Goal: Check status: Check status

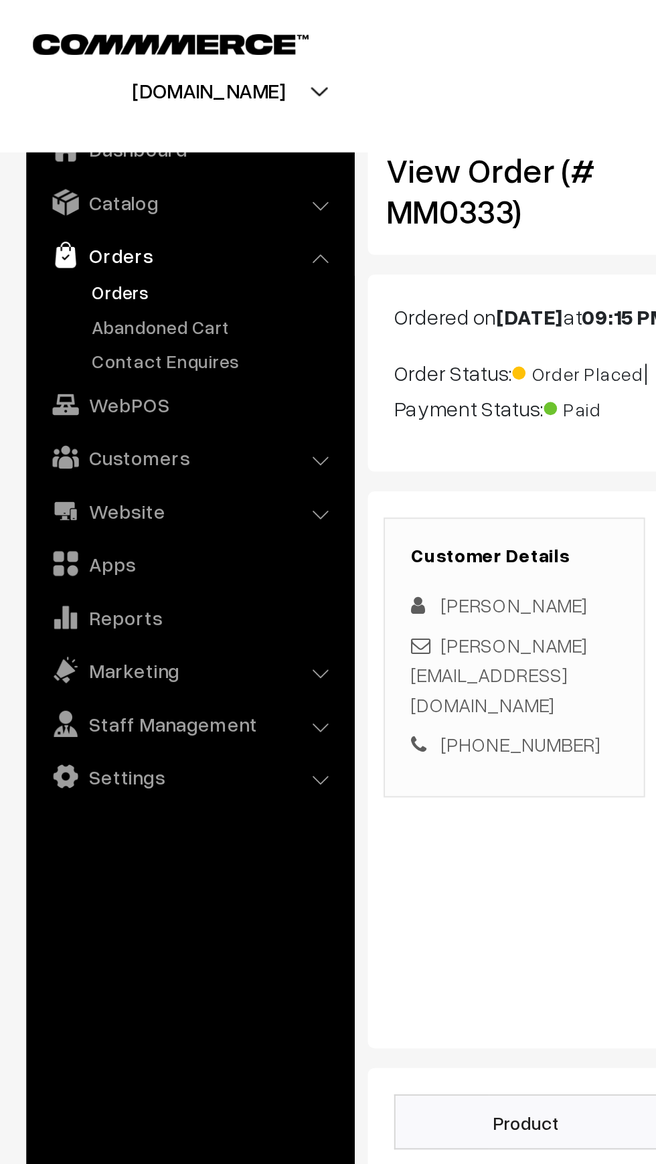
click at [72, 147] on link "Orders" at bounding box center [110, 149] width 133 height 14
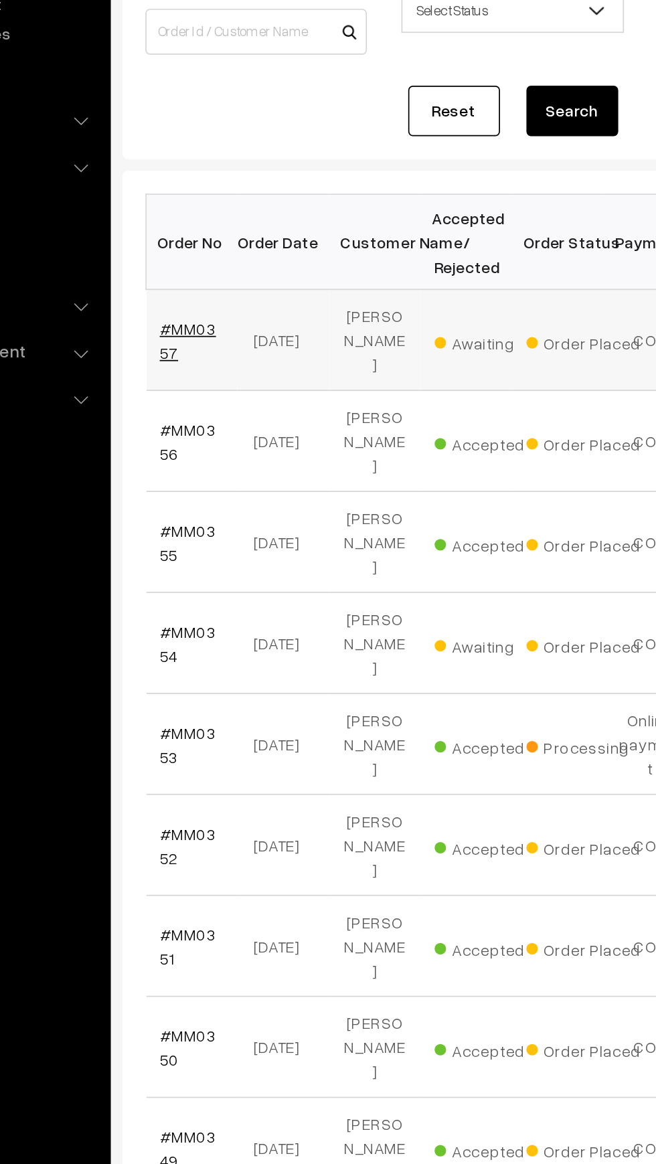
click at [233, 350] on link "#MM0357" at bounding box center [226, 362] width 33 height 25
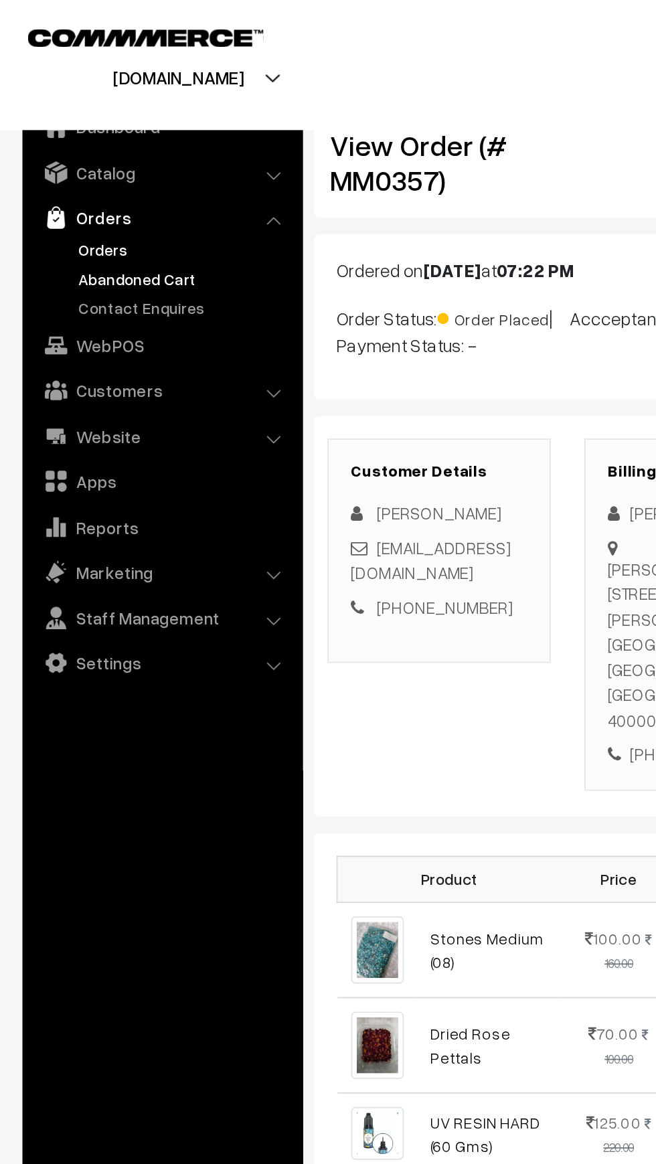
click at [46, 164] on link "Abandoned Cart" at bounding box center [110, 166] width 133 height 14
click at [35, 140] on link "Orders" at bounding box center [96, 130] width 159 height 24
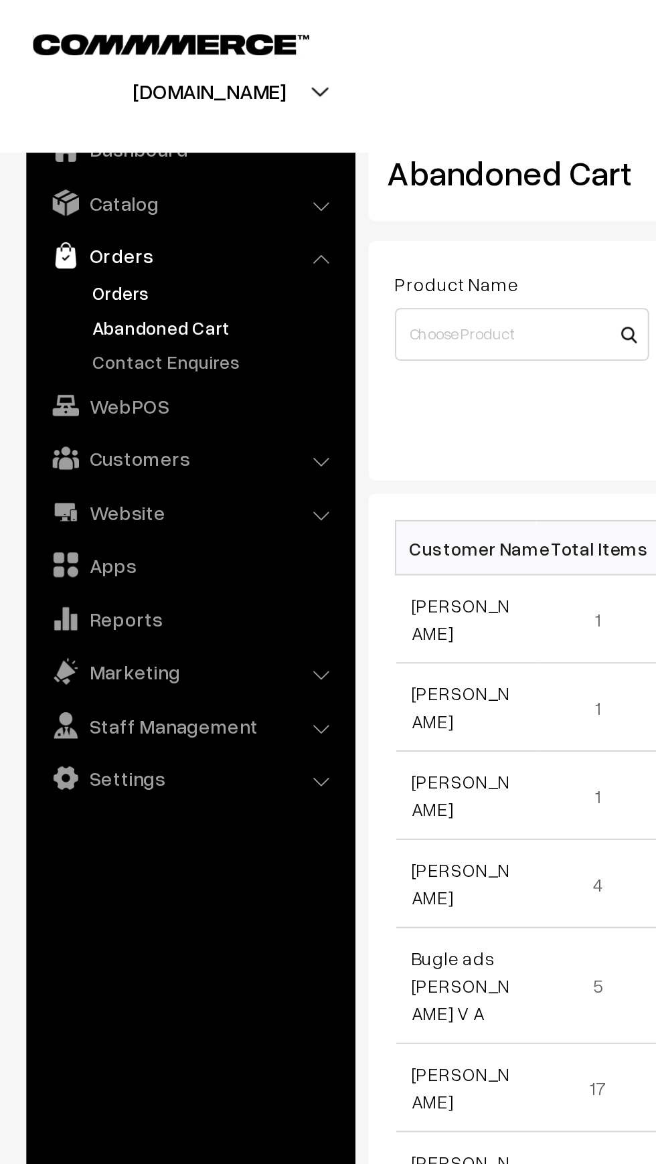
click at [50, 145] on link "Orders" at bounding box center [110, 149] width 133 height 14
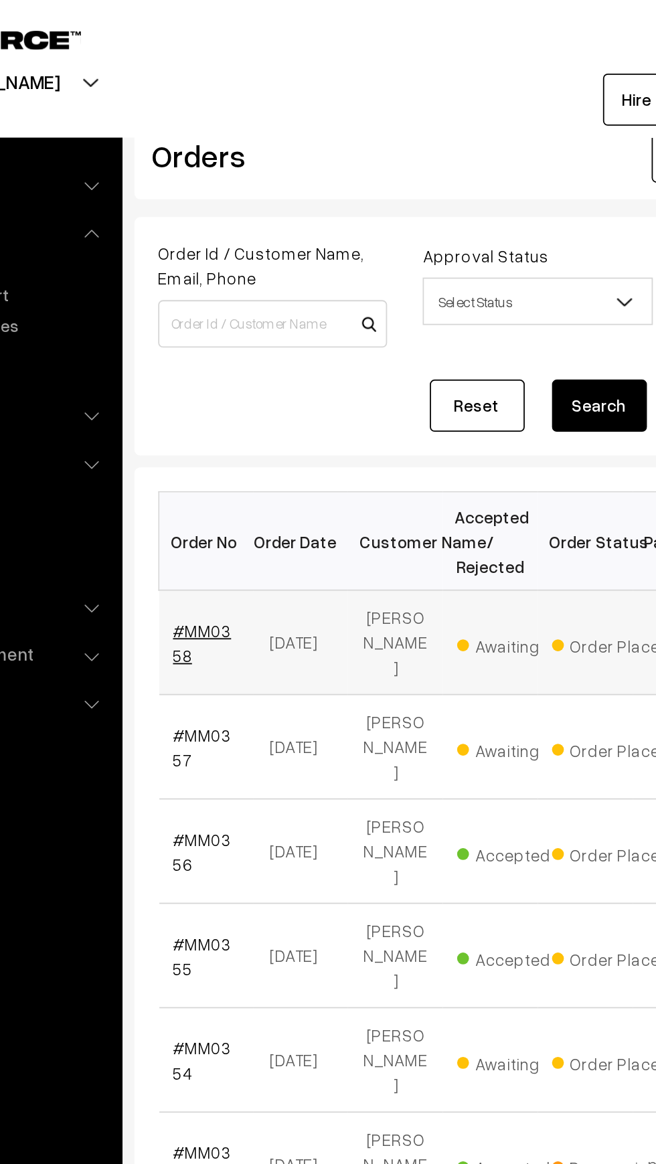
click at [214, 352] on link "#MM0358" at bounding box center [226, 362] width 33 height 25
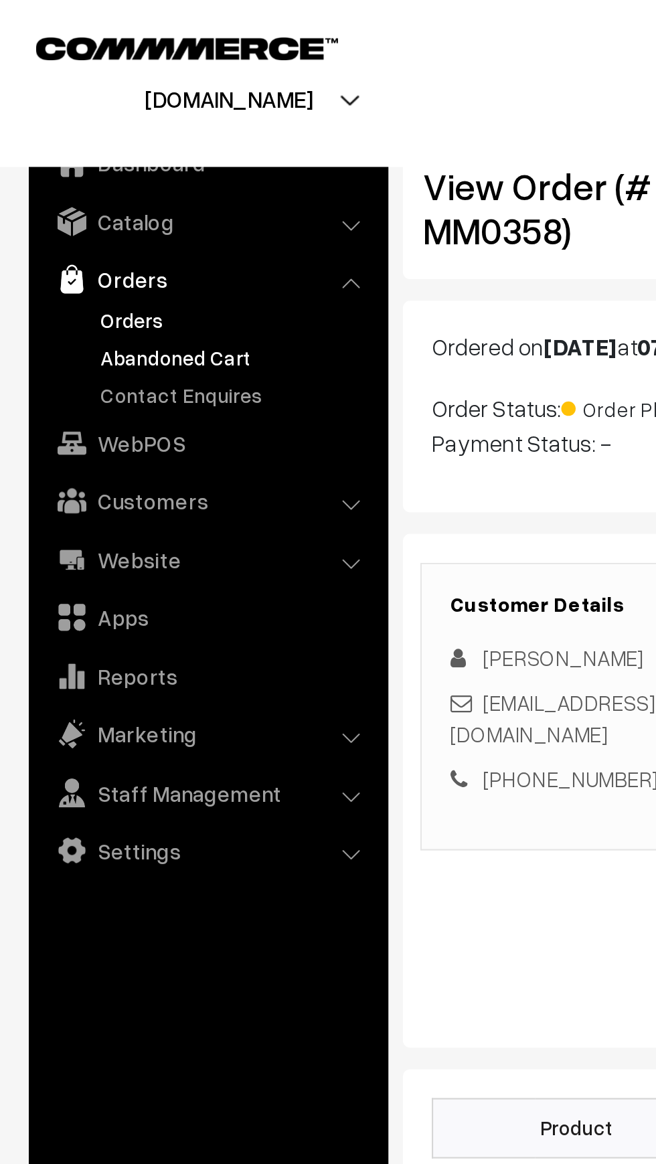
click at [48, 162] on link "Abandoned Cart" at bounding box center [110, 166] width 133 height 14
click at [45, 147] on link "Orders" at bounding box center [110, 149] width 133 height 14
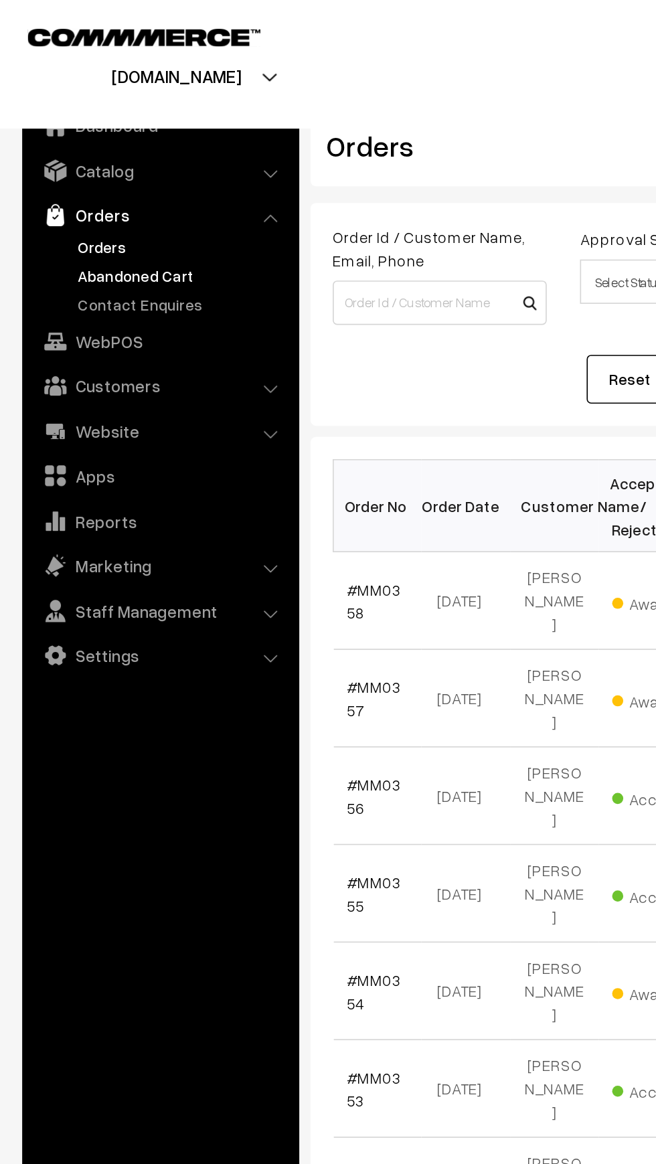
click at [46, 167] on link "Abandoned Cart" at bounding box center [110, 166] width 133 height 14
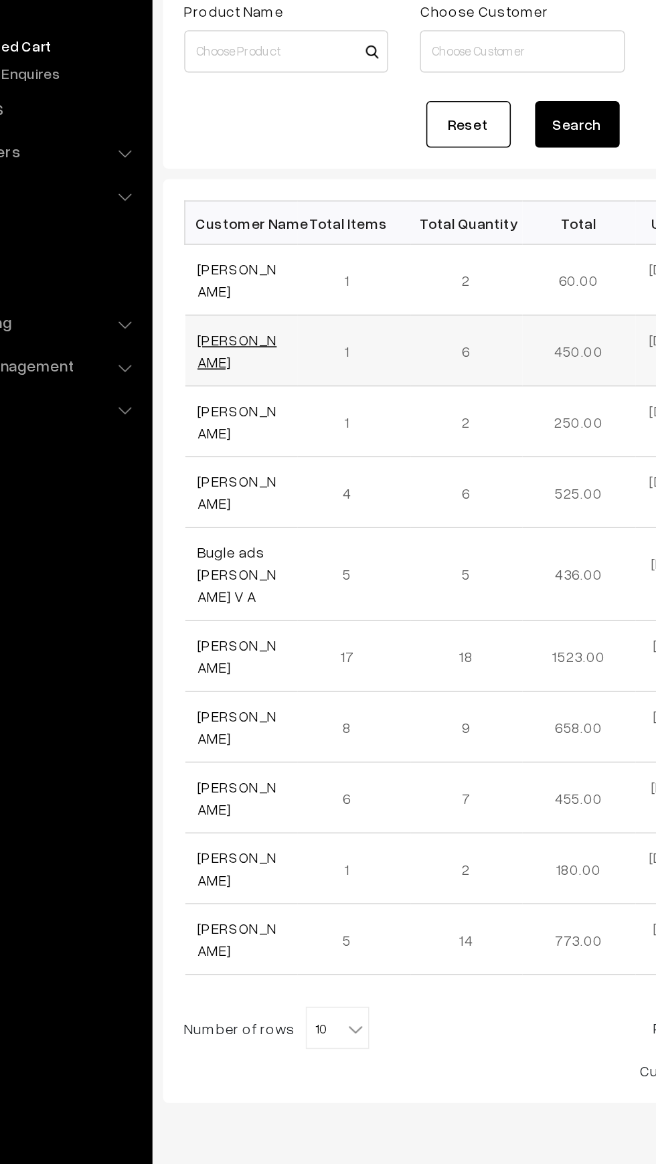
click at [212, 351] on link "[PERSON_NAME]" at bounding box center [235, 359] width 50 height 25
click at [218, 317] on link "[PERSON_NAME]" at bounding box center [235, 314] width 50 height 25
